Goal: Information Seeking & Learning: Learn about a topic

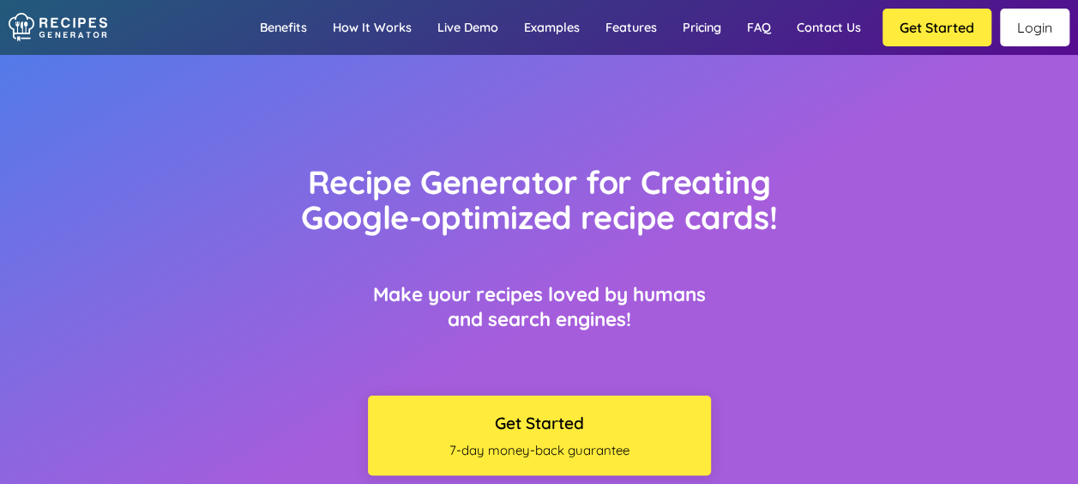
click at [1049, 30] on link "Login" at bounding box center [1034, 28] width 69 height 38
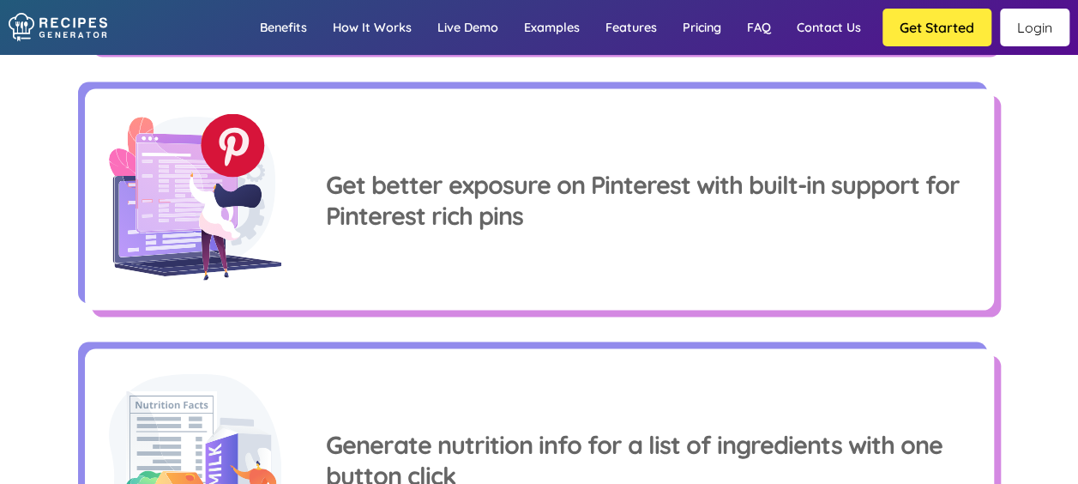
scroll to position [1692, 0]
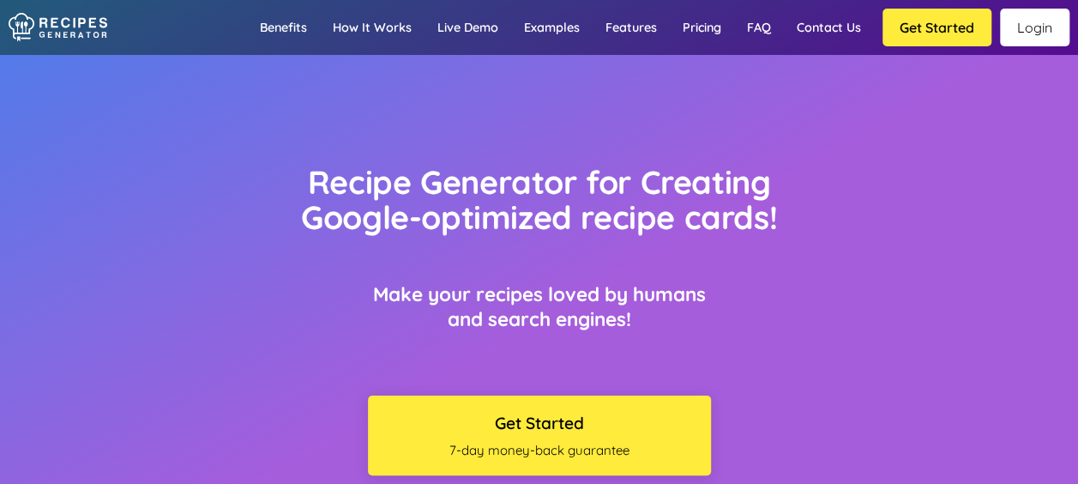
click at [771, 192] on h1 "Recipe Generator for Creating Google-optimized recipe cards!" at bounding box center [539, 199] width 546 height 71
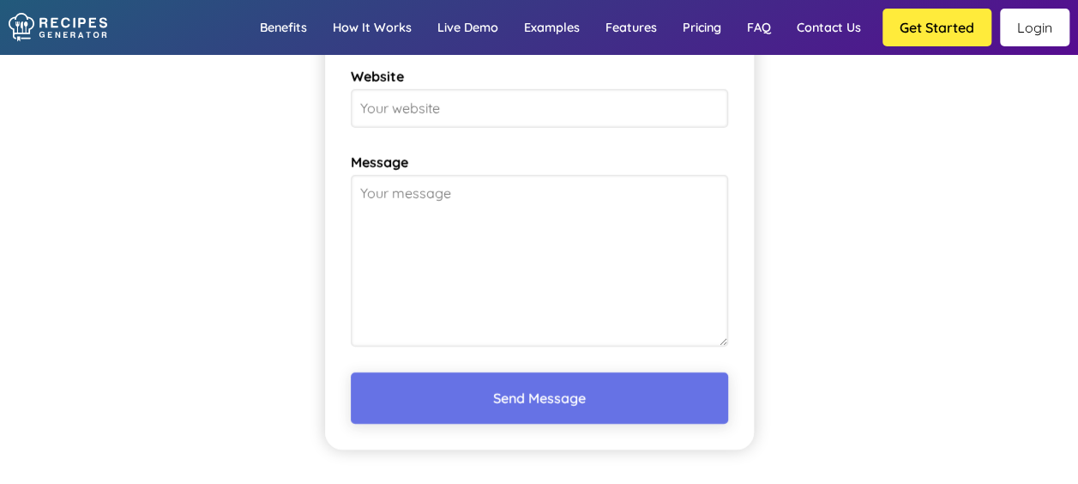
scroll to position [12377, 0]
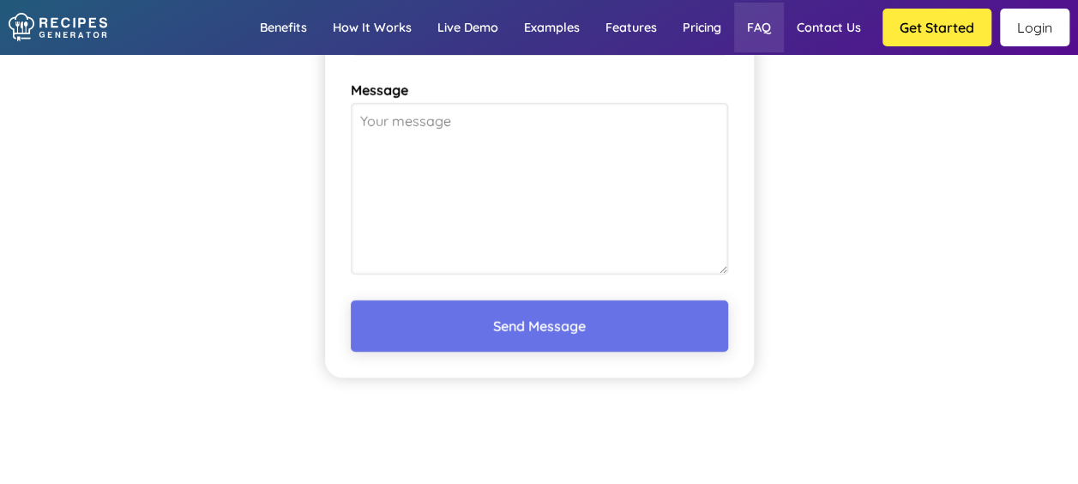
click at [757, 33] on link "FAQ" at bounding box center [759, 28] width 50 height 50
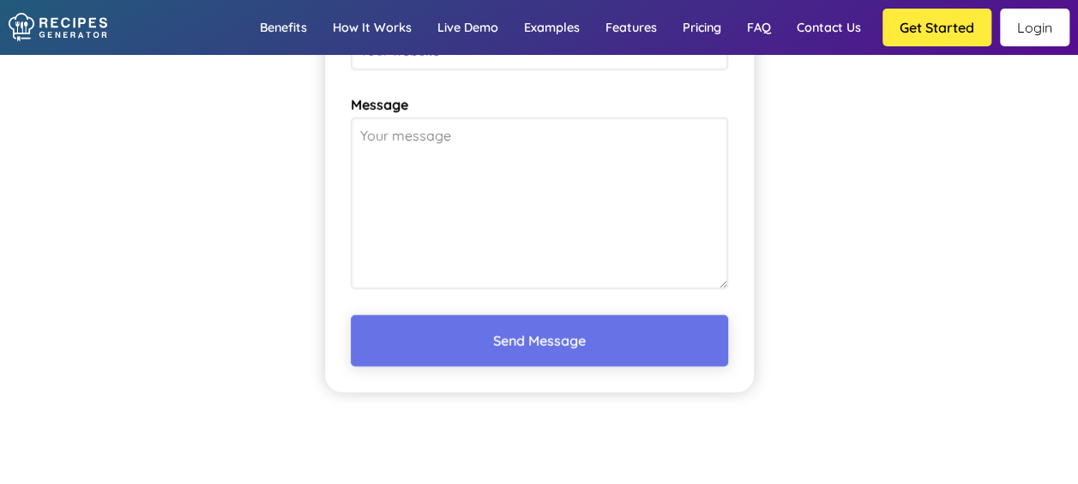
scroll to position [12370, 0]
